Goal: Task Accomplishment & Management: Use online tool/utility

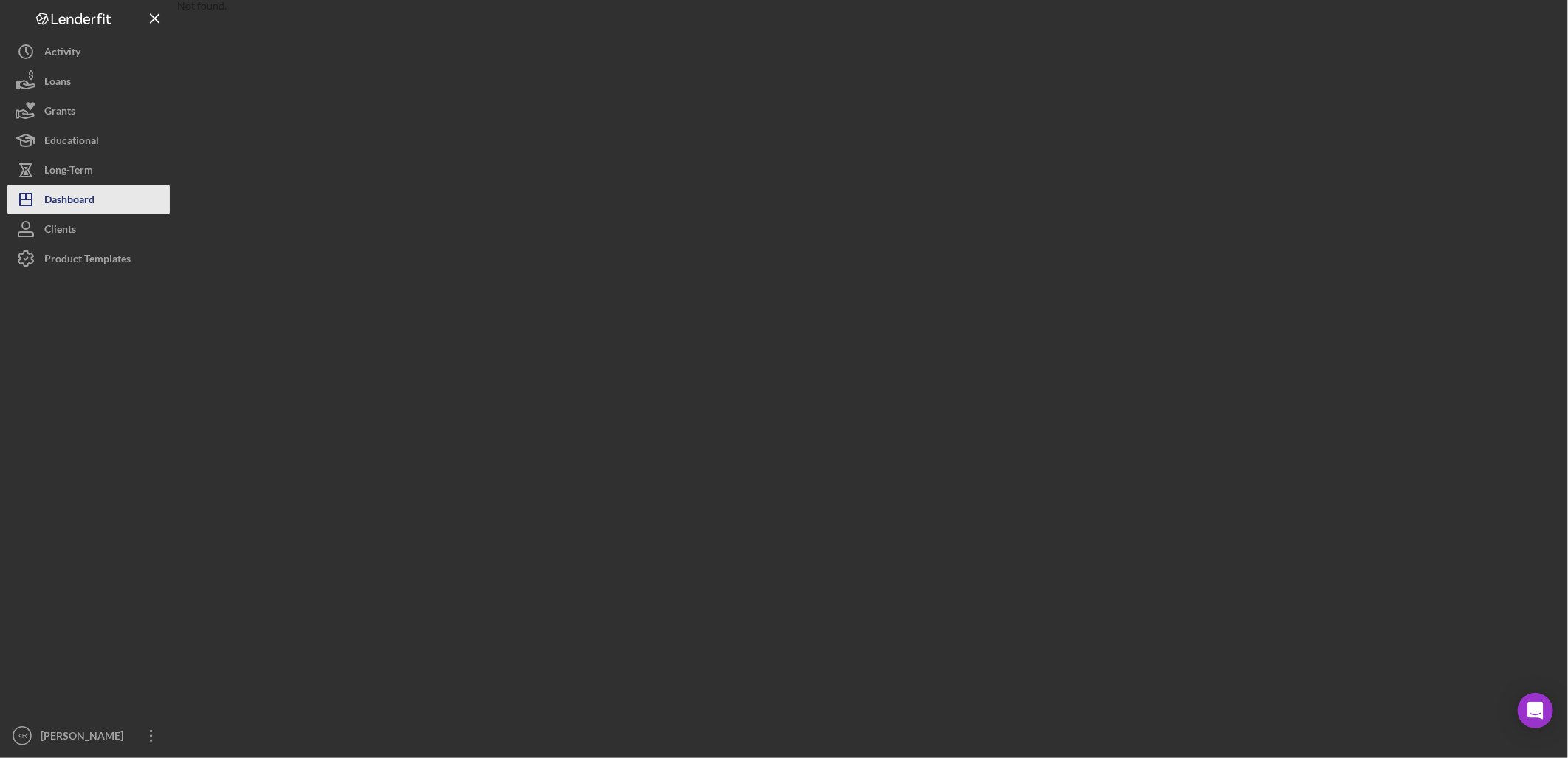
click at [98, 188] on button "Icon/Dashboard Dashboard" at bounding box center [88, 199] width 162 height 30
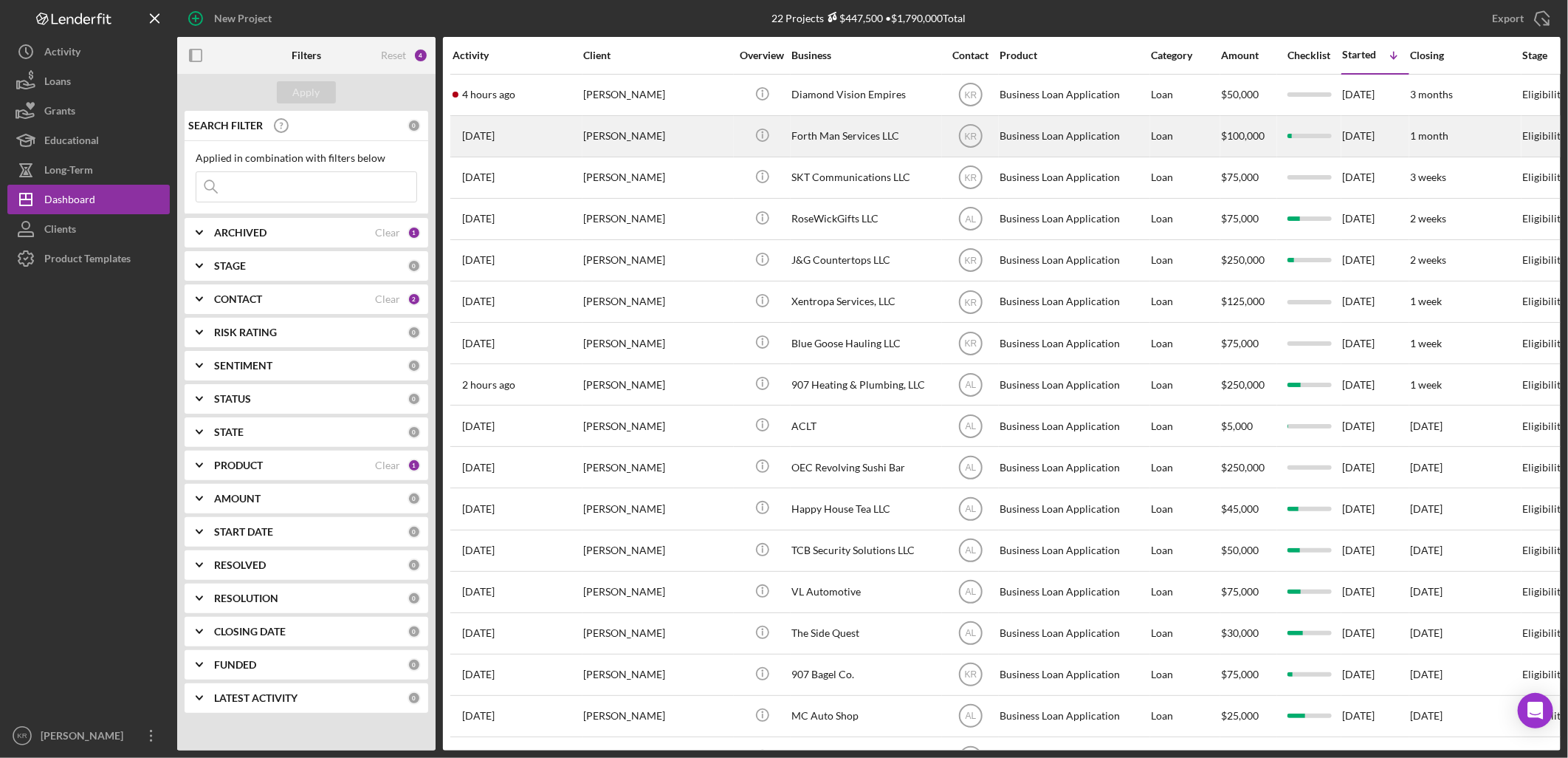
click at [639, 135] on div "[PERSON_NAME]" at bounding box center [657, 135] width 148 height 39
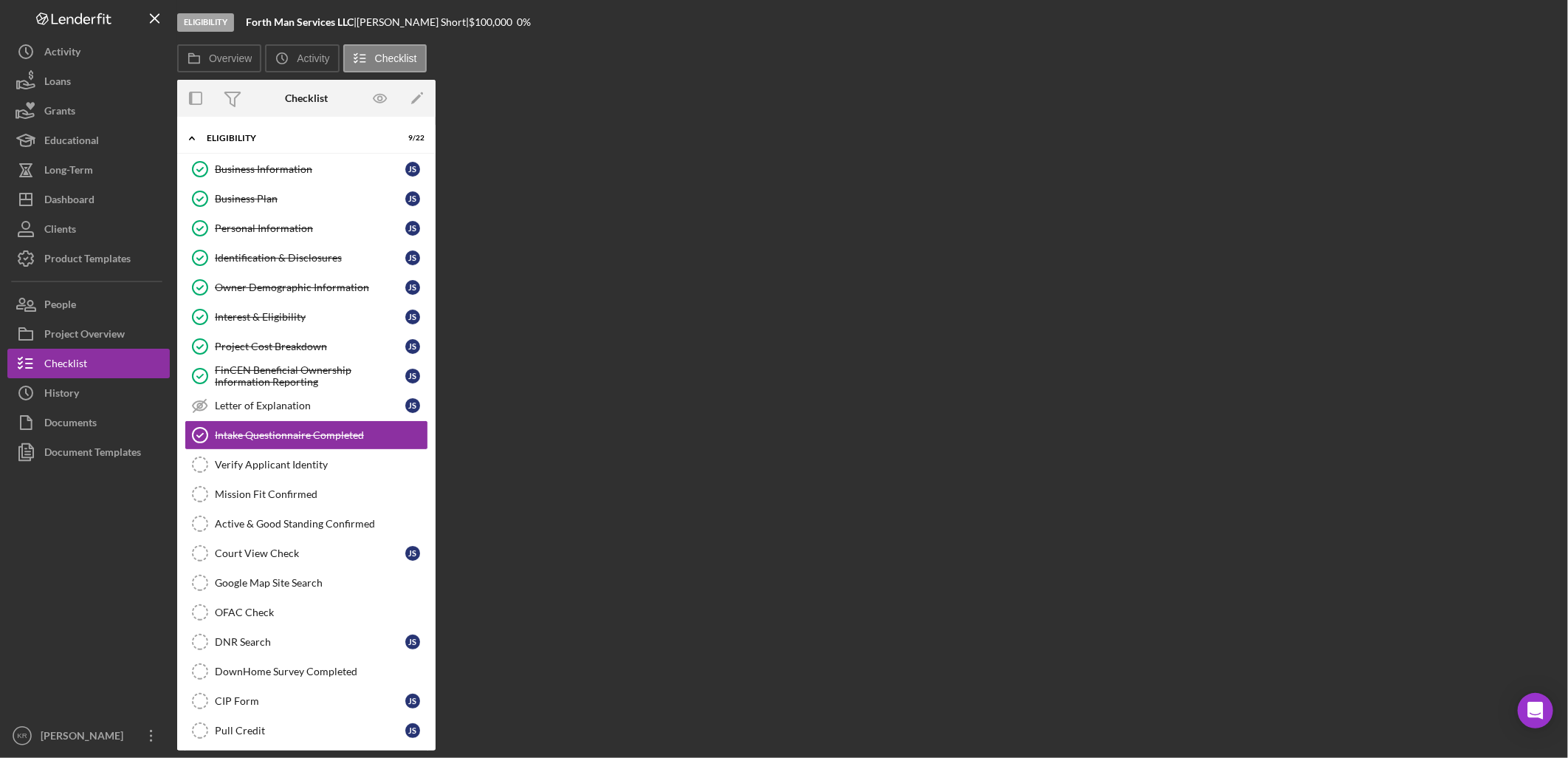
scroll to position [2, 0]
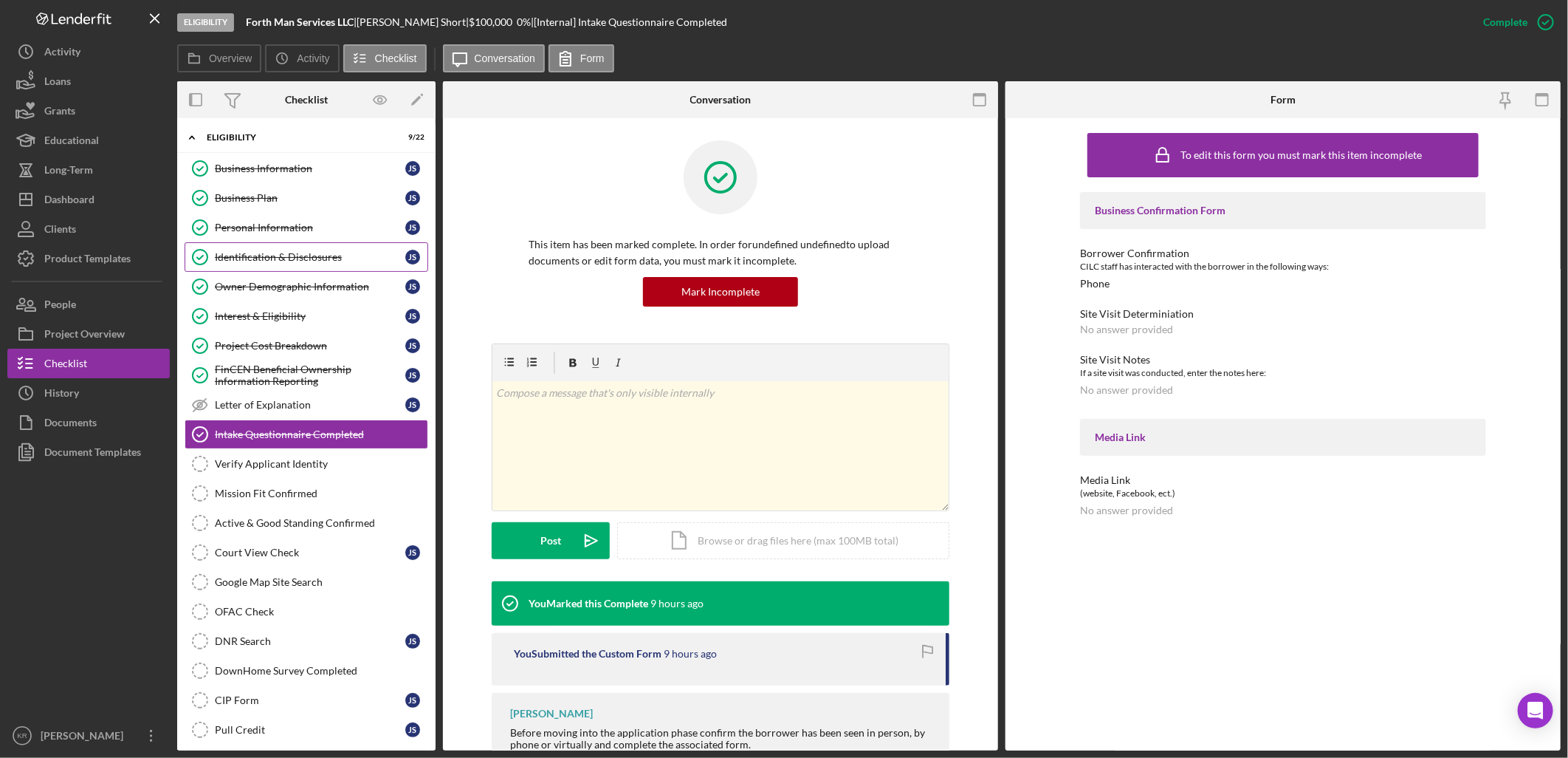
click at [306, 257] on div "Identification & Disclosures" at bounding box center [310, 257] width 190 height 12
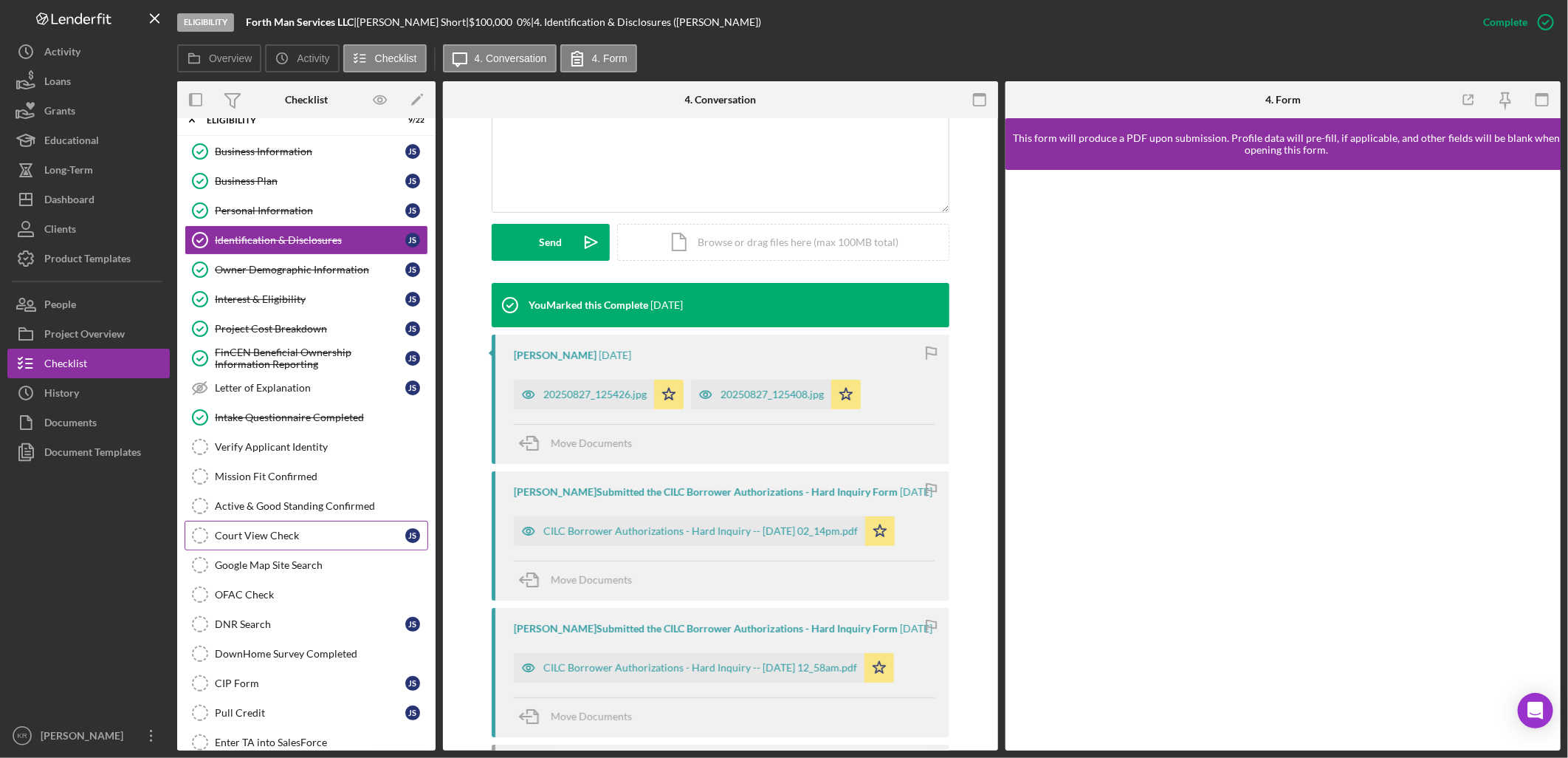
scroll to position [2, 0]
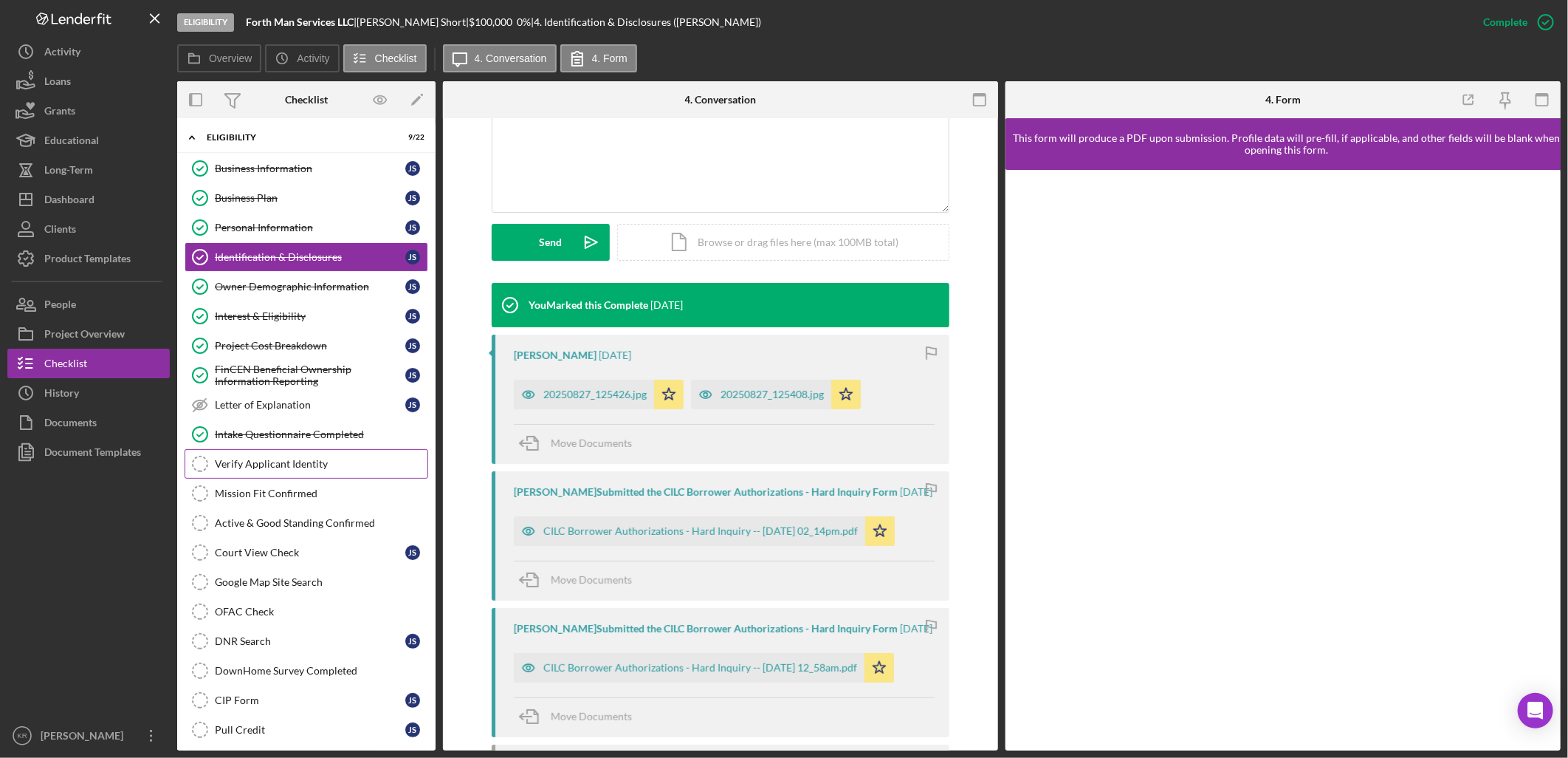
click at [277, 464] on div "Verify Applicant Identity" at bounding box center [321, 464] width 212 height 12
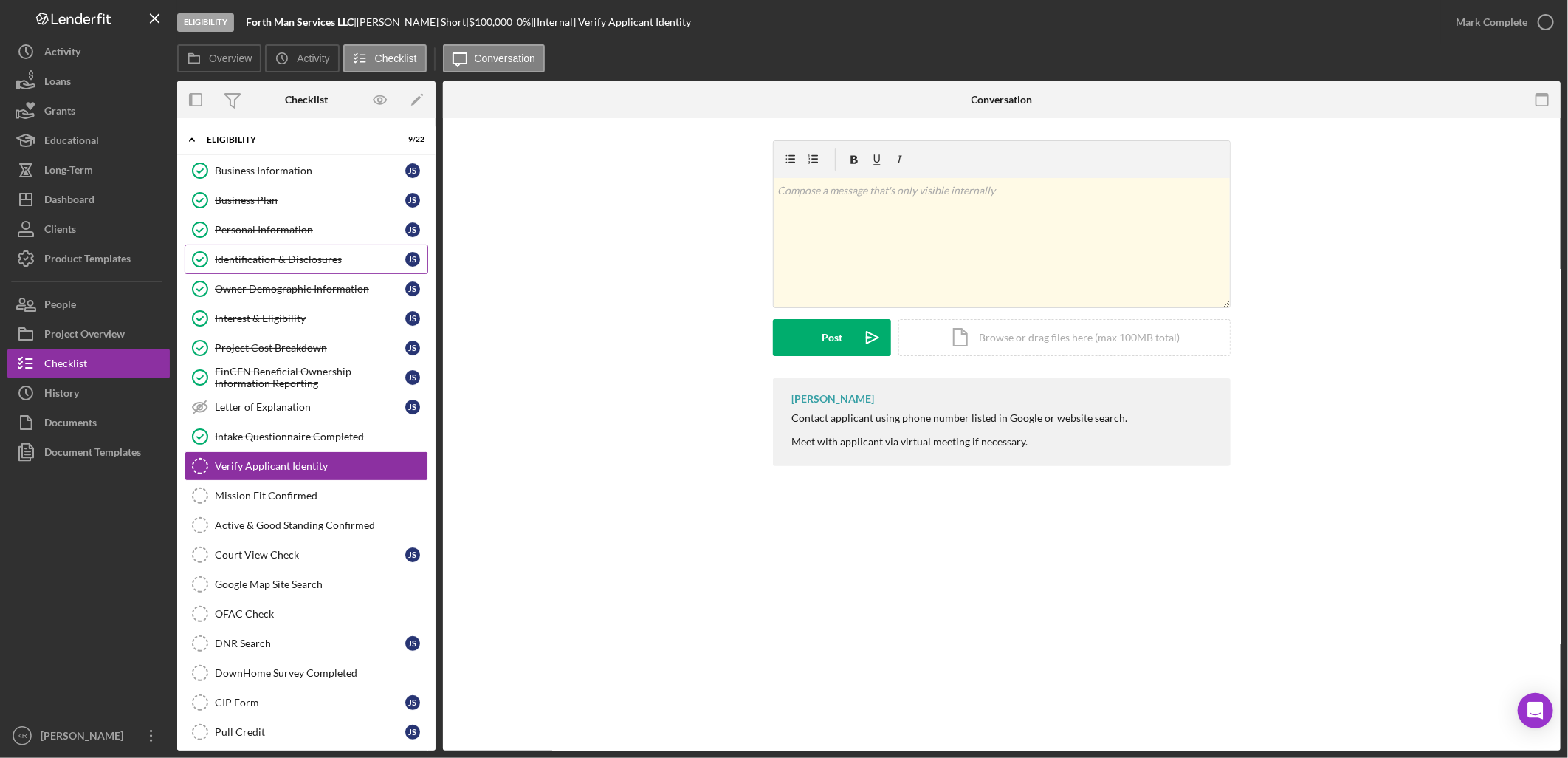
click at [276, 253] on link "Identification & Disclosures Identification & Disclosures J S" at bounding box center [306, 258] width 244 height 30
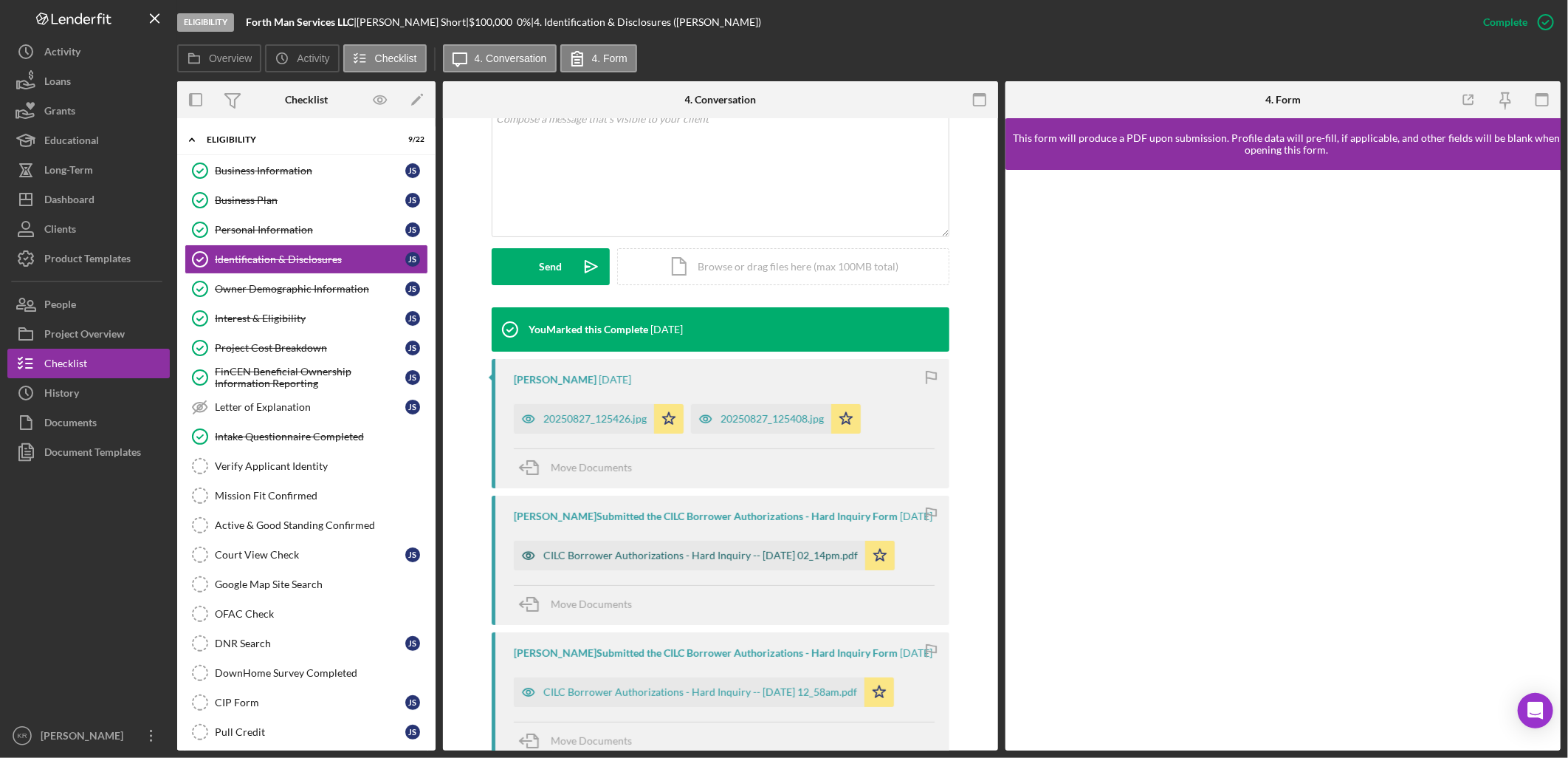
scroll to position [328, 0]
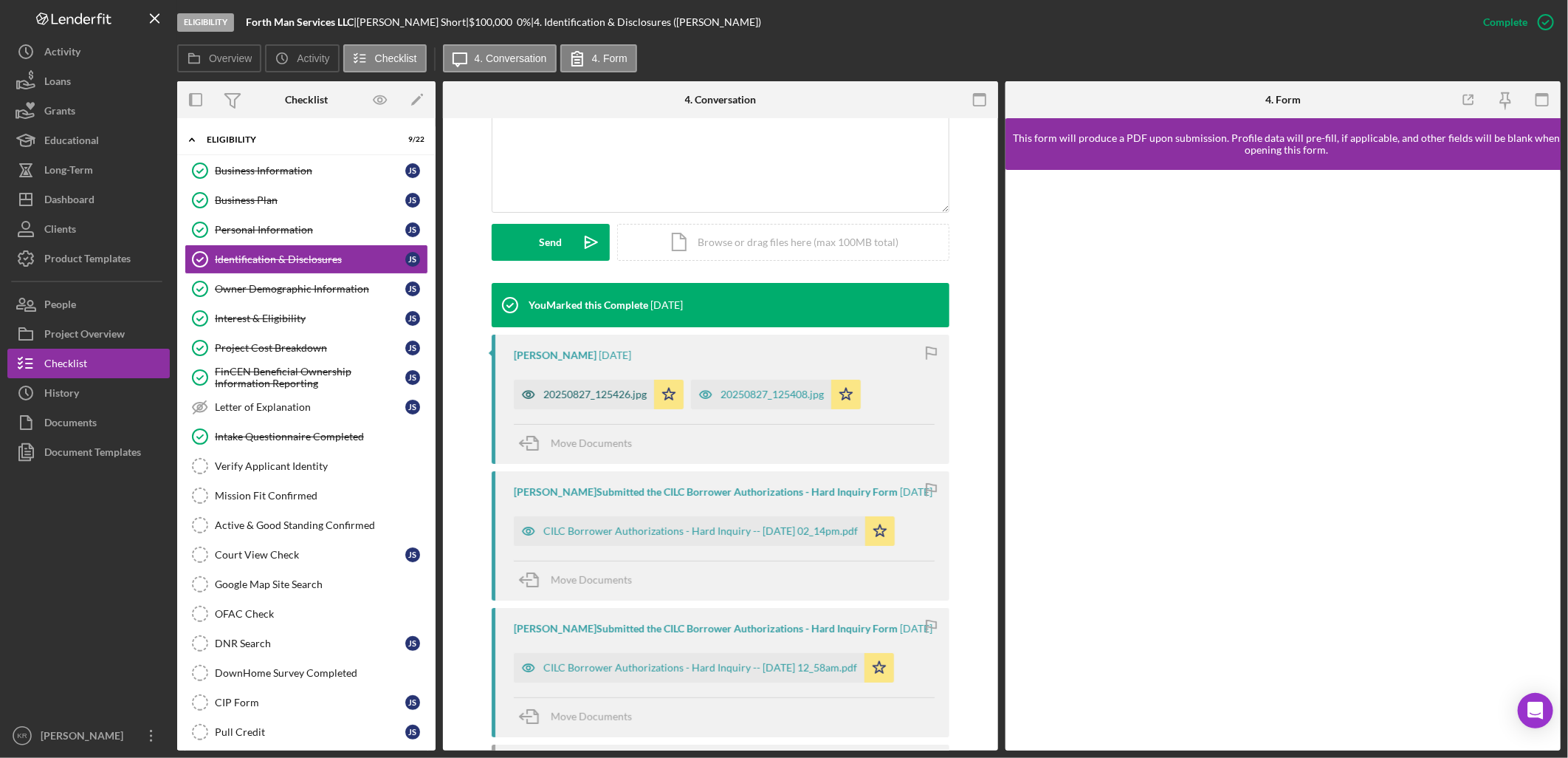
click at [584, 391] on div "20250827_125426.jpg" at bounding box center [595, 394] width 104 height 12
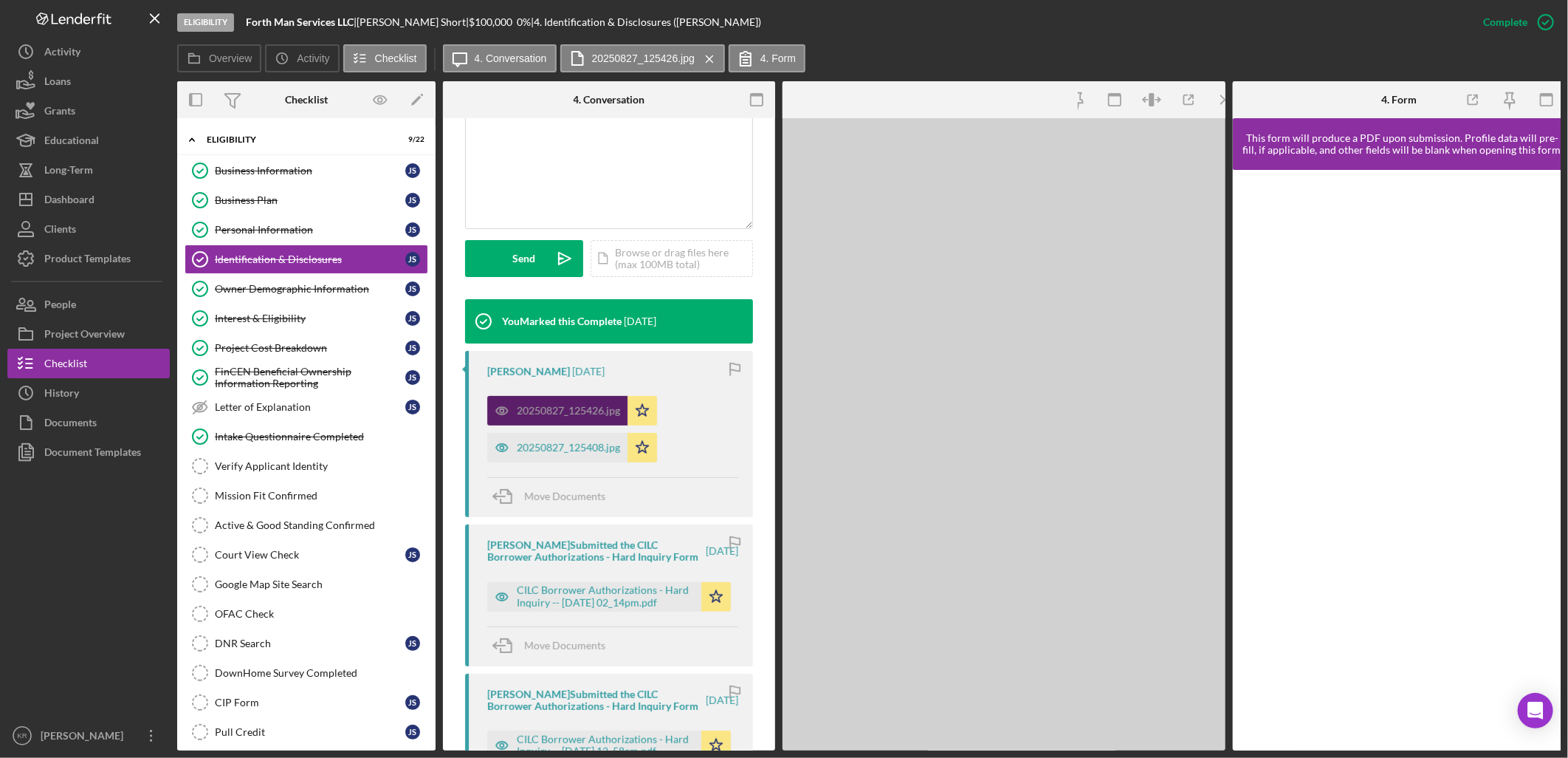
scroll to position [344, 0]
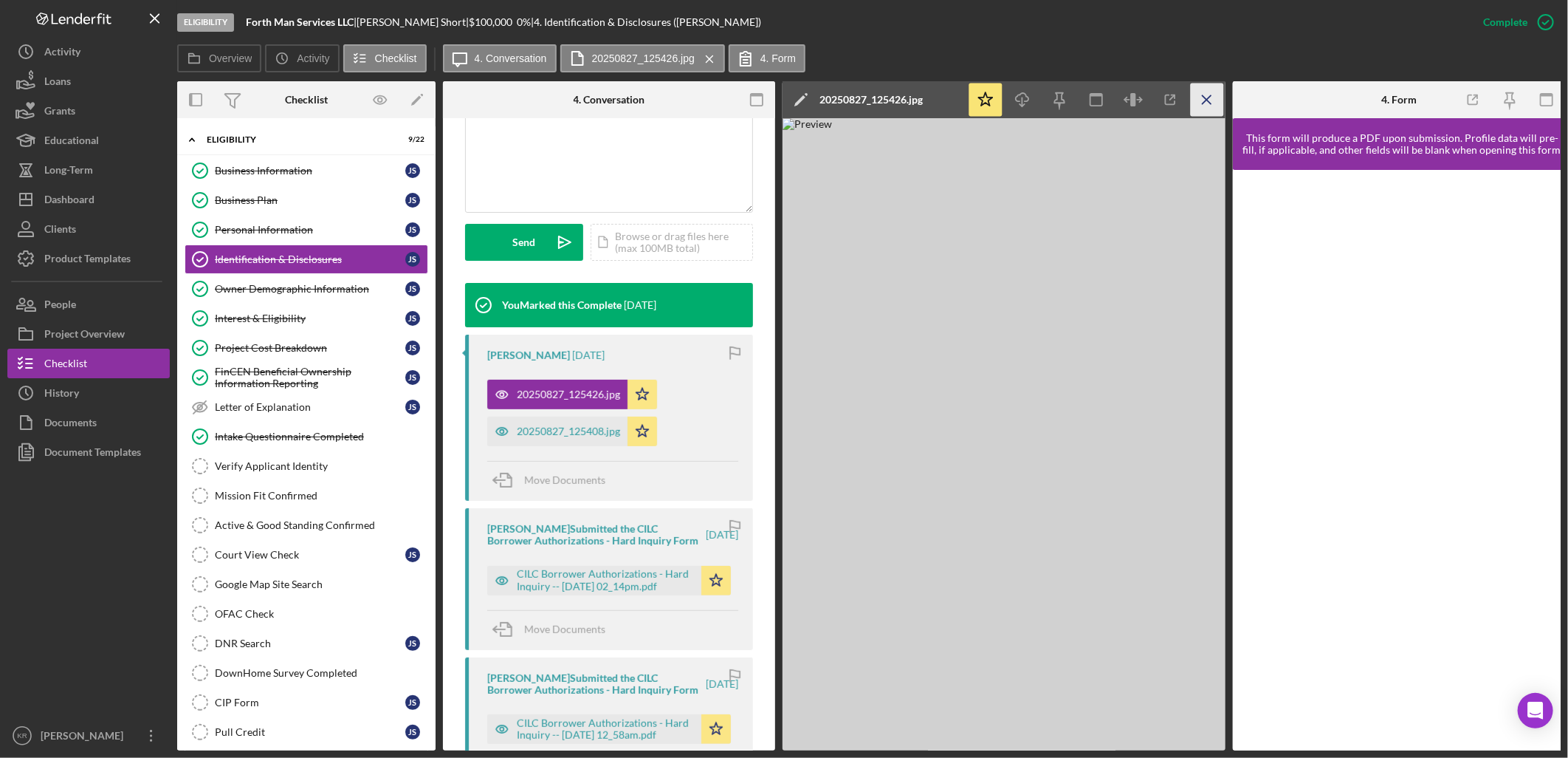
click at [1200, 101] on icon "Icon/Menu Close" at bounding box center [1207, 100] width 34 height 34
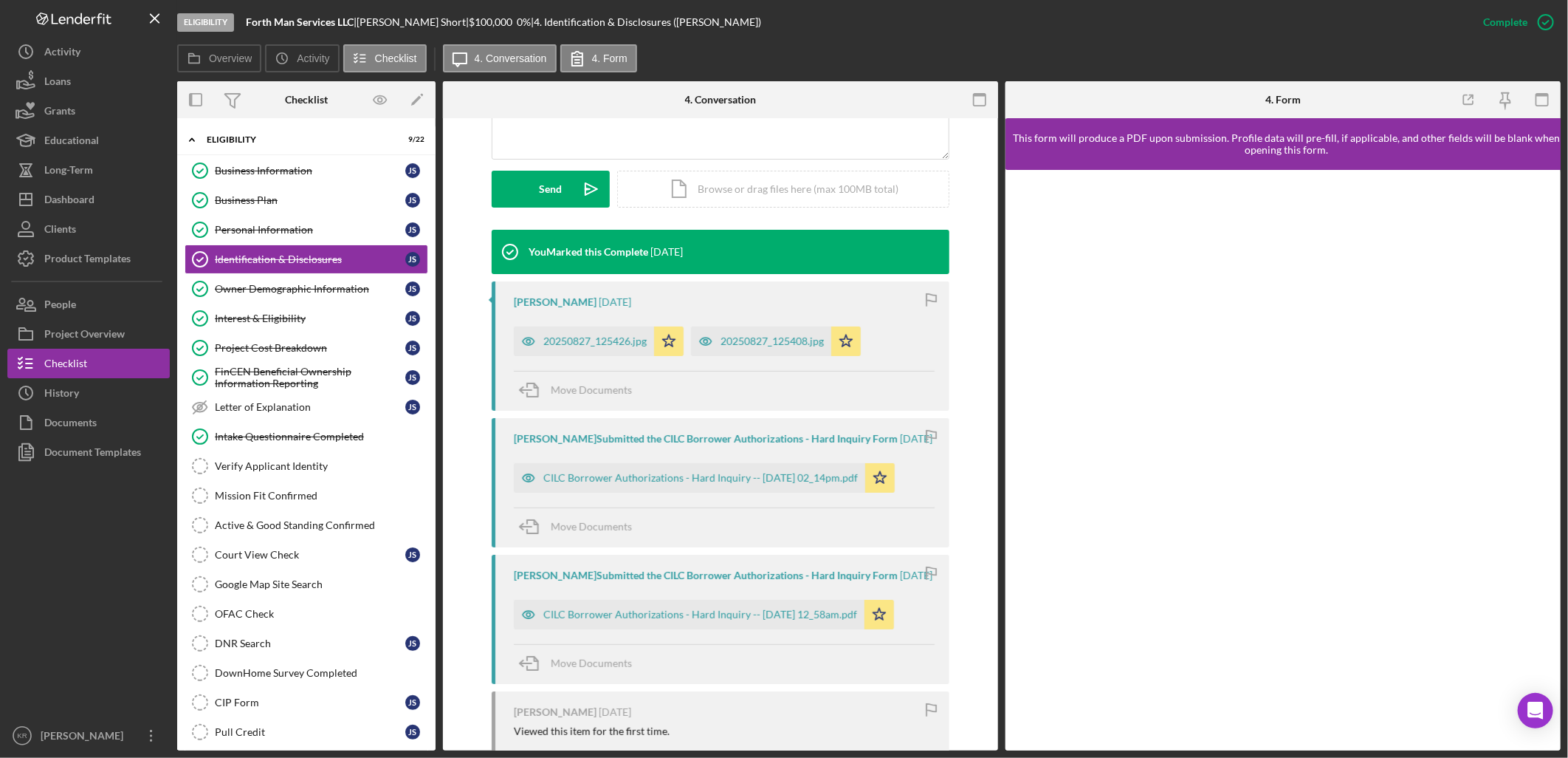
scroll to position [410, 0]
